Goal: Task Accomplishment & Management: Use online tool/utility

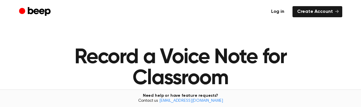
click at [281, 9] on link "Log in" at bounding box center [278, 11] width 23 height 11
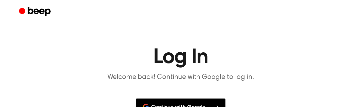
scroll to position [41, 0]
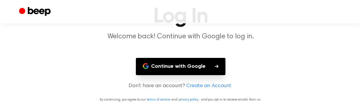
click at [191, 61] on button "Continue with Google" at bounding box center [181, 66] width 90 height 17
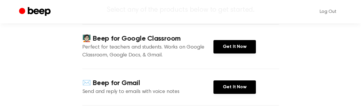
scroll to position [89, 0]
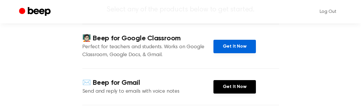
click at [232, 46] on link "Get It Now" at bounding box center [235, 46] width 43 height 13
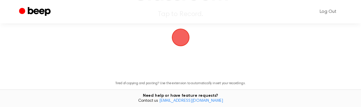
scroll to position [84, 0]
click at [180, 33] on span "button" at bounding box center [180, 37] width 21 height 21
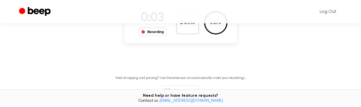
scroll to position [70, 0]
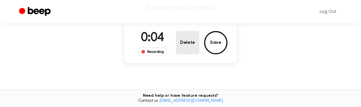
click at [184, 43] on button "Delete" at bounding box center [187, 42] width 23 height 23
